Goal: Check status: Check status

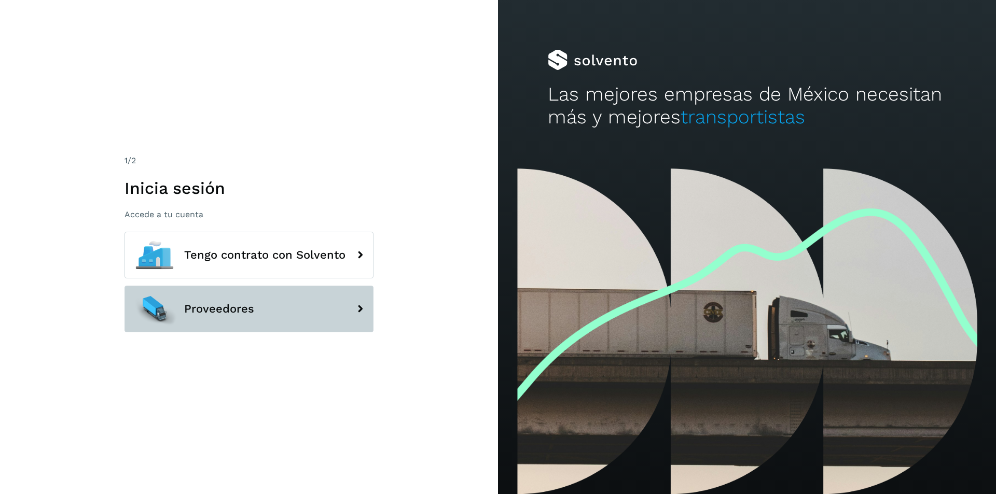
click at [355, 300] on icon at bounding box center [360, 309] width 21 height 21
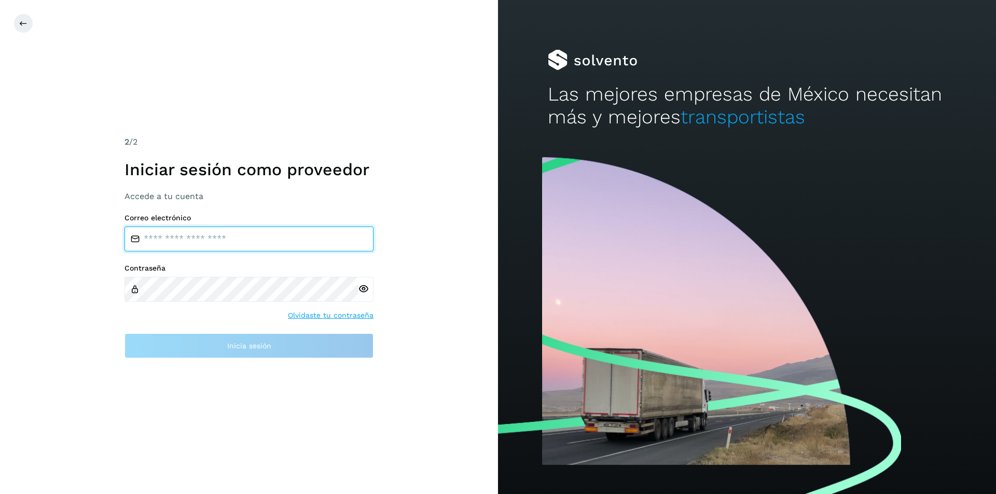
click at [311, 237] on input "email" at bounding box center [248, 239] width 249 height 25
type input "**********"
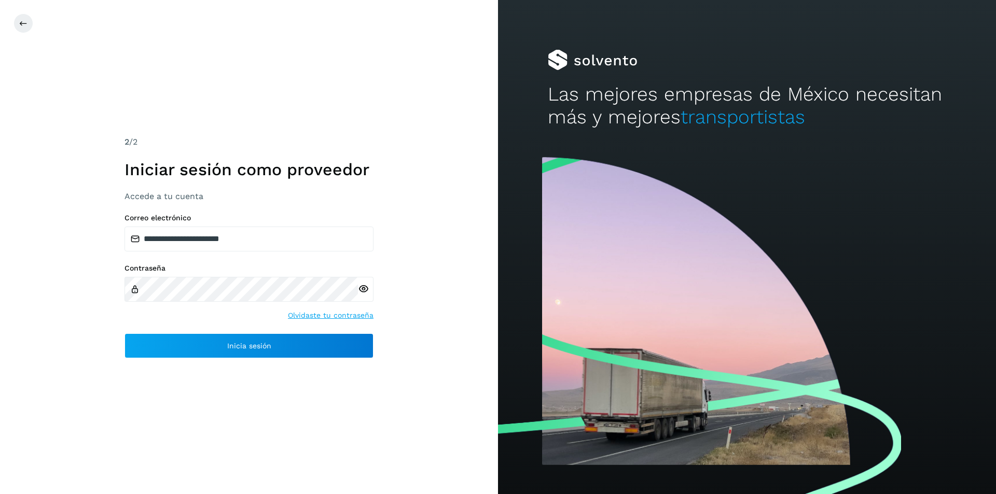
click at [362, 292] on icon at bounding box center [363, 289] width 11 height 11
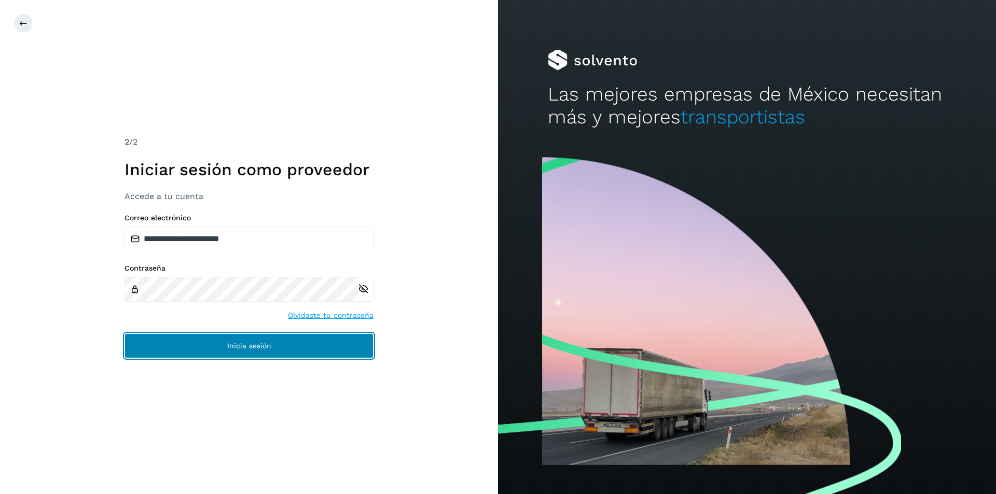
click at [257, 347] on span "Inicia sesión" at bounding box center [249, 345] width 44 height 7
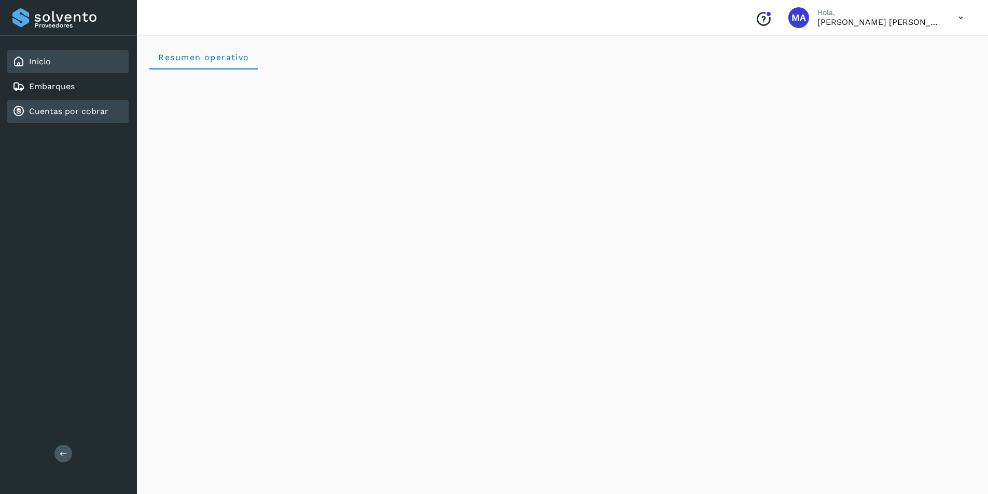
click at [71, 106] on link "Cuentas por cobrar" at bounding box center [68, 111] width 79 height 10
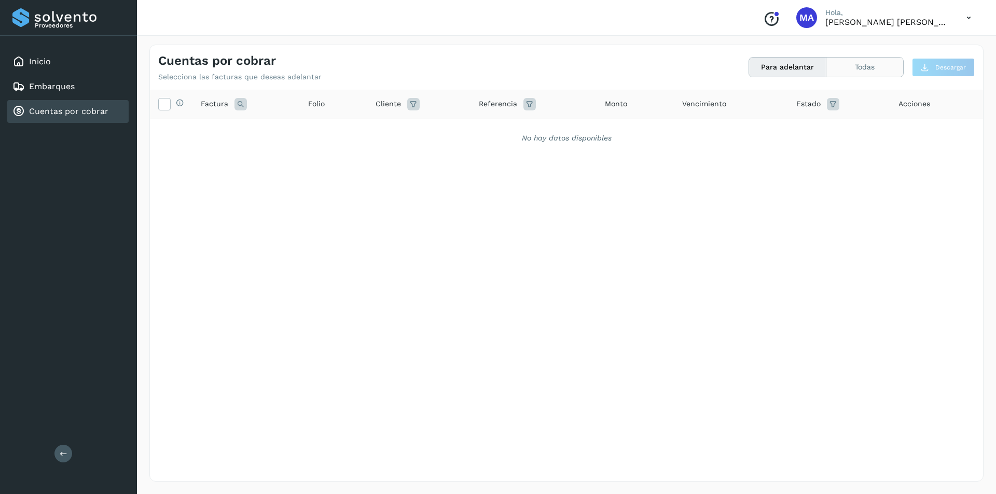
click at [854, 65] on button "Todas" at bounding box center [864, 67] width 77 height 19
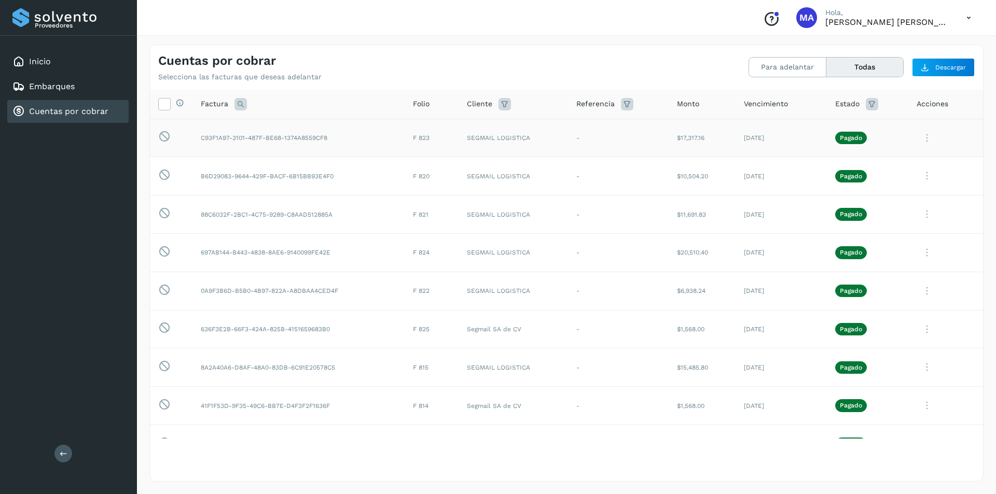
click at [920, 139] on icon at bounding box center [926, 138] width 21 height 21
click at [902, 158] on button "Ver Detalle" at bounding box center [911, 163] width 123 height 20
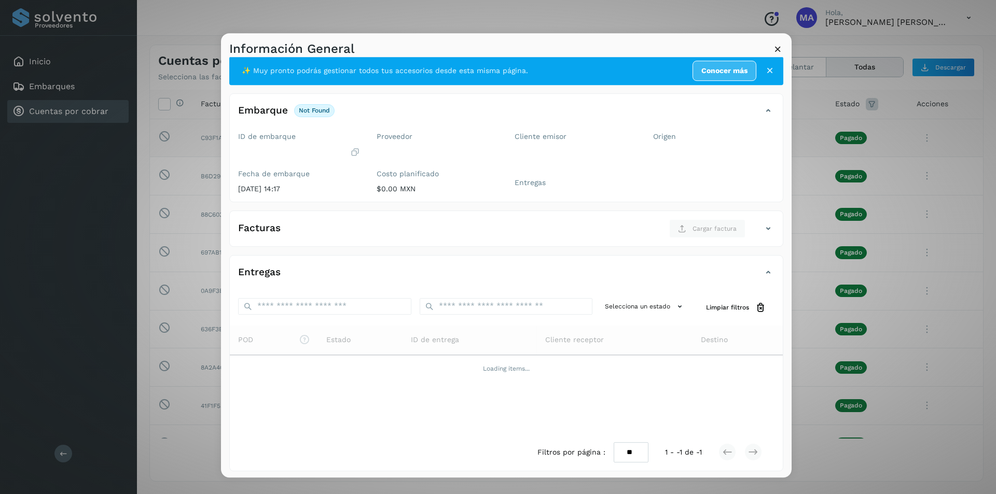
scroll to position [10, 0]
click at [776, 51] on icon at bounding box center [777, 49] width 11 height 11
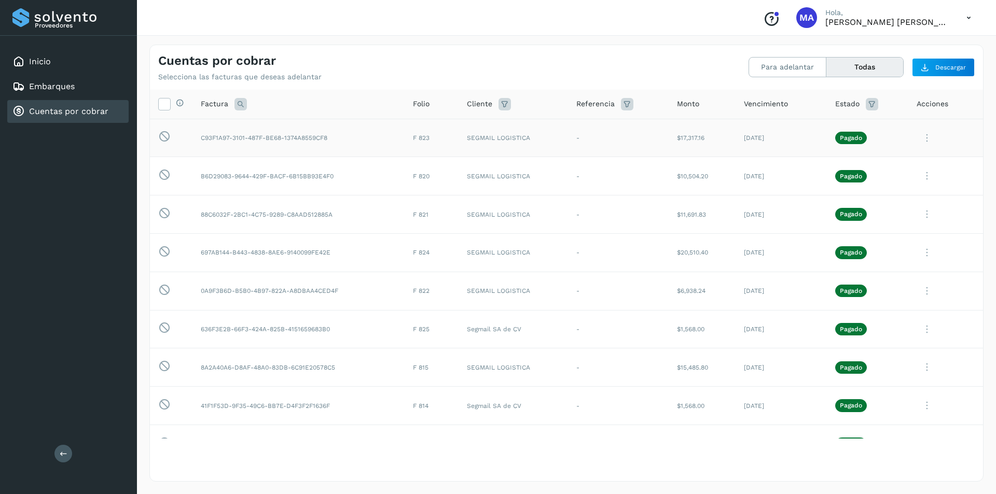
click at [919, 139] on icon at bounding box center [926, 138] width 21 height 21
click at [893, 210] on button "C.Solvento" at bounding box center [911, 203] width 123 height 20
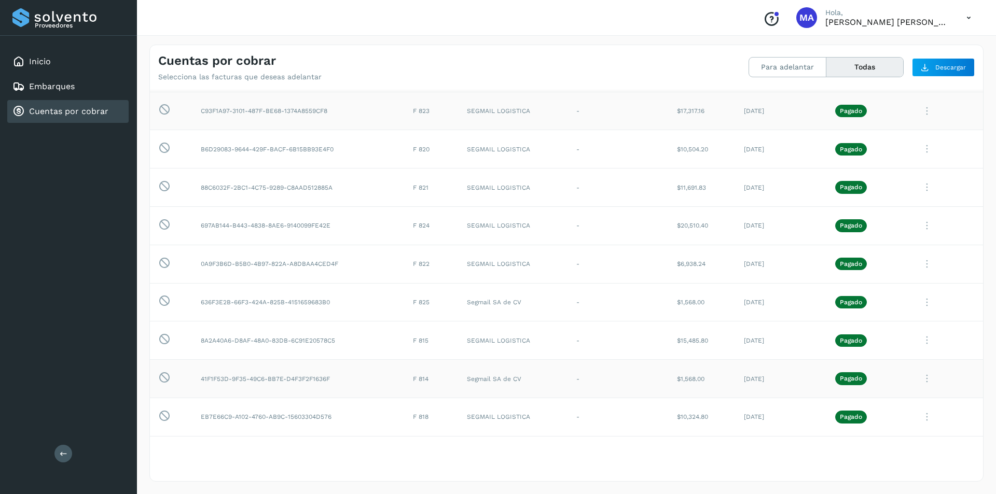
scroll to position [0, 0]
